Goal: Task Accomplishment & Management: Manage account settings

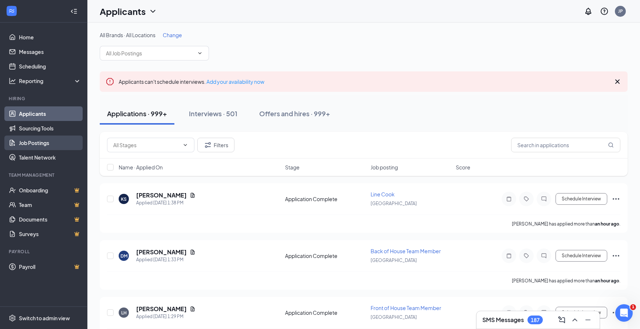
click at [39, 145] on link "Job Postings" at bounding box center [50, 142] width 62 height 15
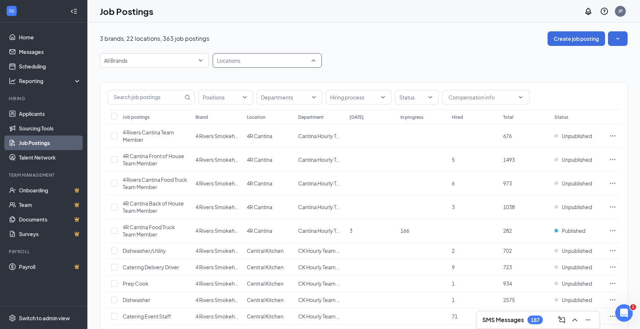
click at [312, 62] on div at bounding box center [263, 61] width 98 height 12
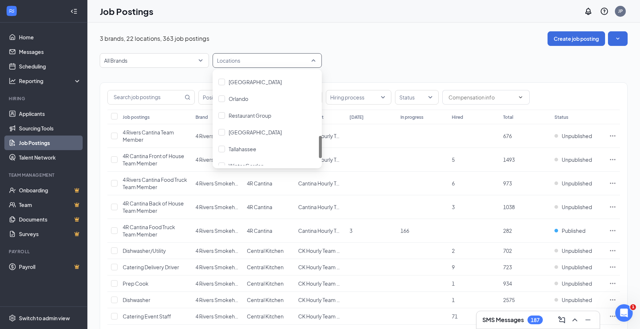
scroll to position [266, 0]
click at [224, 83] on div at bounding box center [221, 82] width 7 height 7
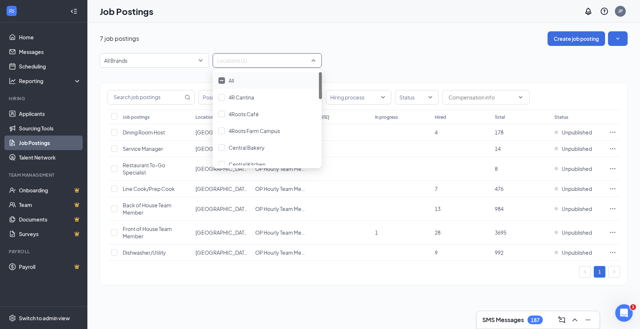
click at [376, 78] on div "Positions Departments Hiring process Status Job postings Location Department [D…" at bounding box center [364, 180] width 528 height 225
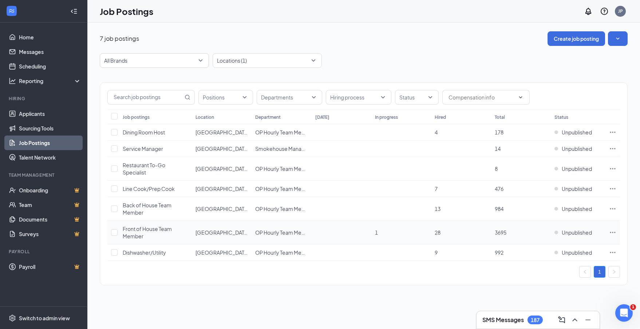
click at [579, 236] on td "Unpublished" at bounding box center [578, 233] width 55 height 24
click at [576, 233] on span "Unpublished" at bounding box center [576, 232] width 30 height 7
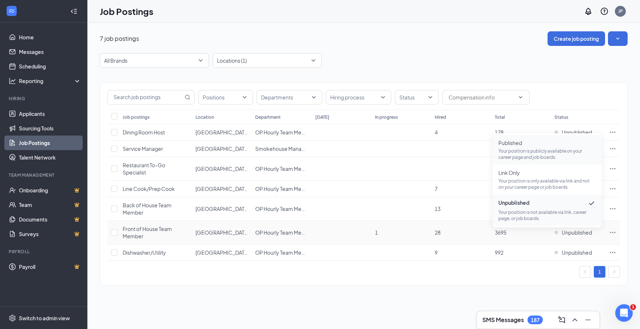
click at [512, 150] on p "Your position is publicly available on your career page and job boards." at bounding box center [547, 154] width 98 height 12
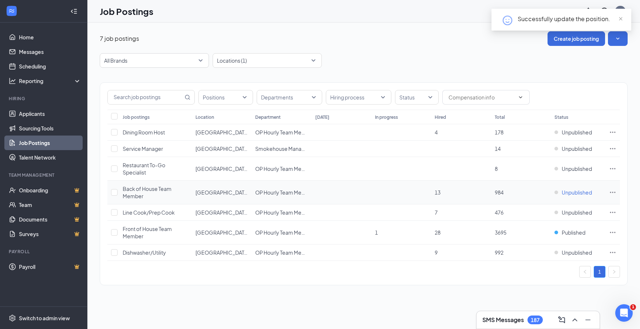
click at [569, 192] on span "Unpublished" at bounding box center [576, 191] width 30 height 7
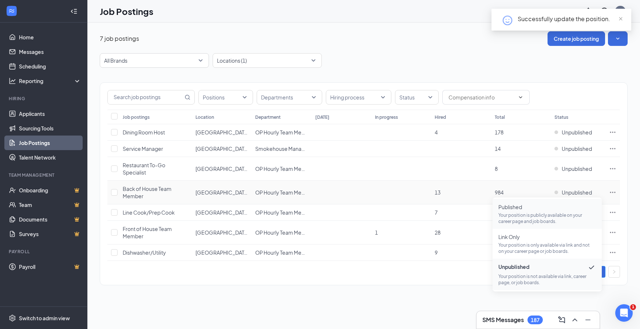
click at [523, 211] on span "Published Your position is publicly available on your career page and job board…" at bounding box center [547, 213] width 98 height 21
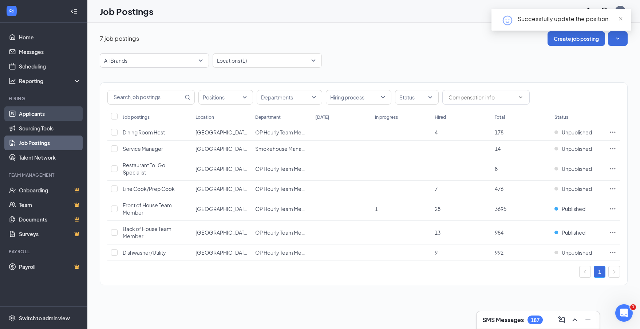
click at [47, 115] on link "Applicants" at bounding box center [50, 113] width 62 height 15
